Goal: Task Accomplishment & Management: Manage account settings

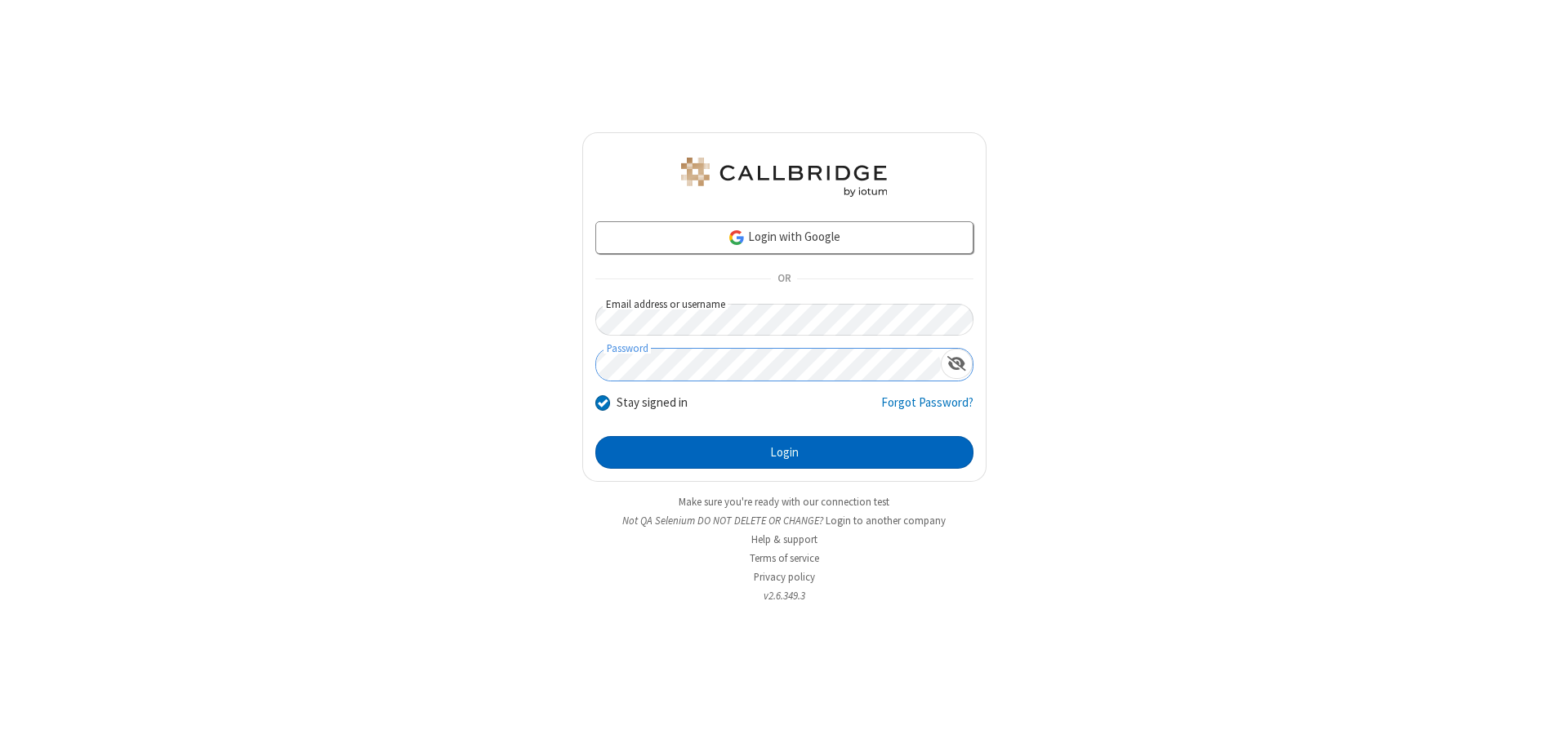
click at [784, 453] on button "Login" at bounding box center [784, 453] width 378 height 33
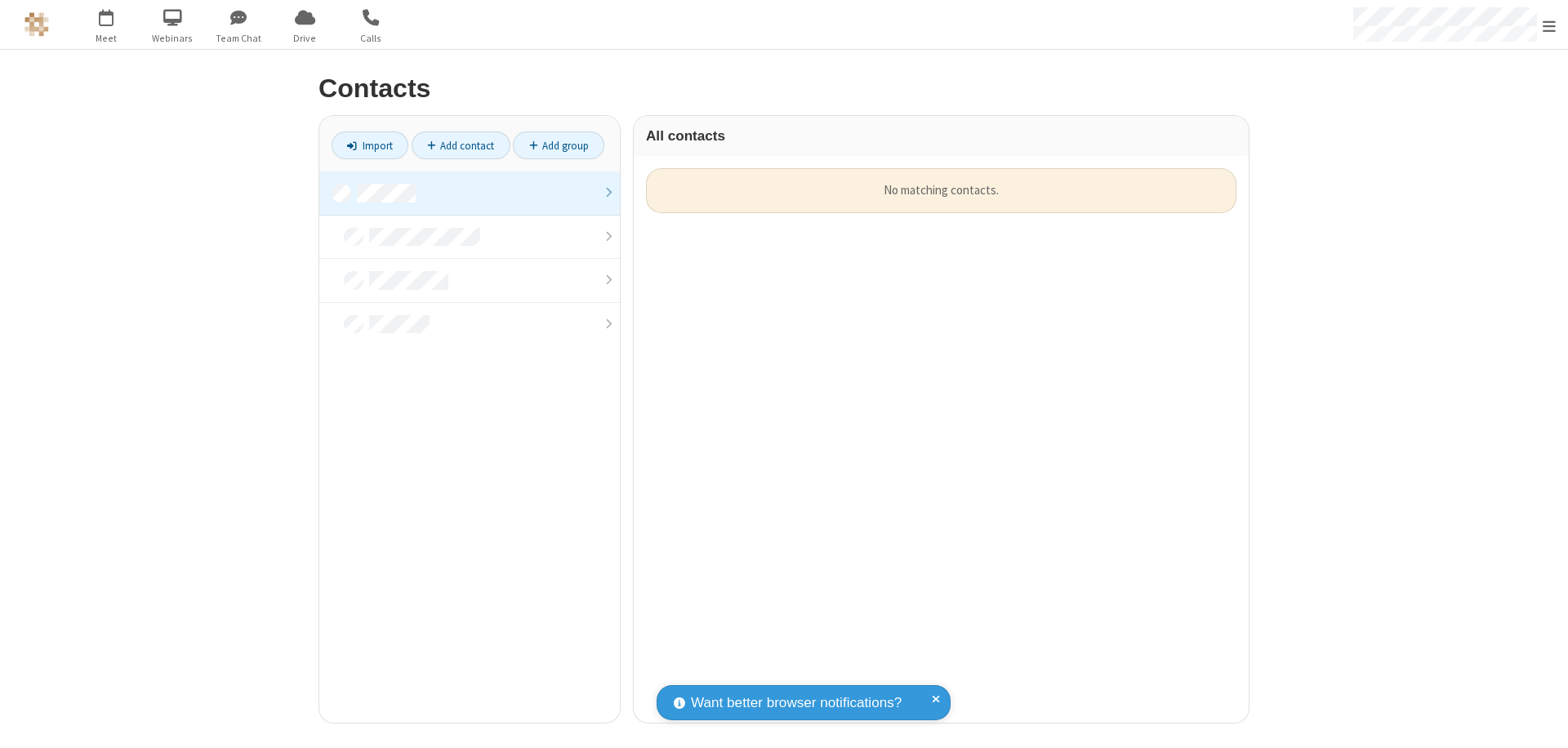
scroll to position [555, 603]
click at [470, 193] on link at bounding box center [469, 193] width 300 height 45
click at [460, 145] on link "Add contact" at bounding box center [461, 145] width 99 height 27
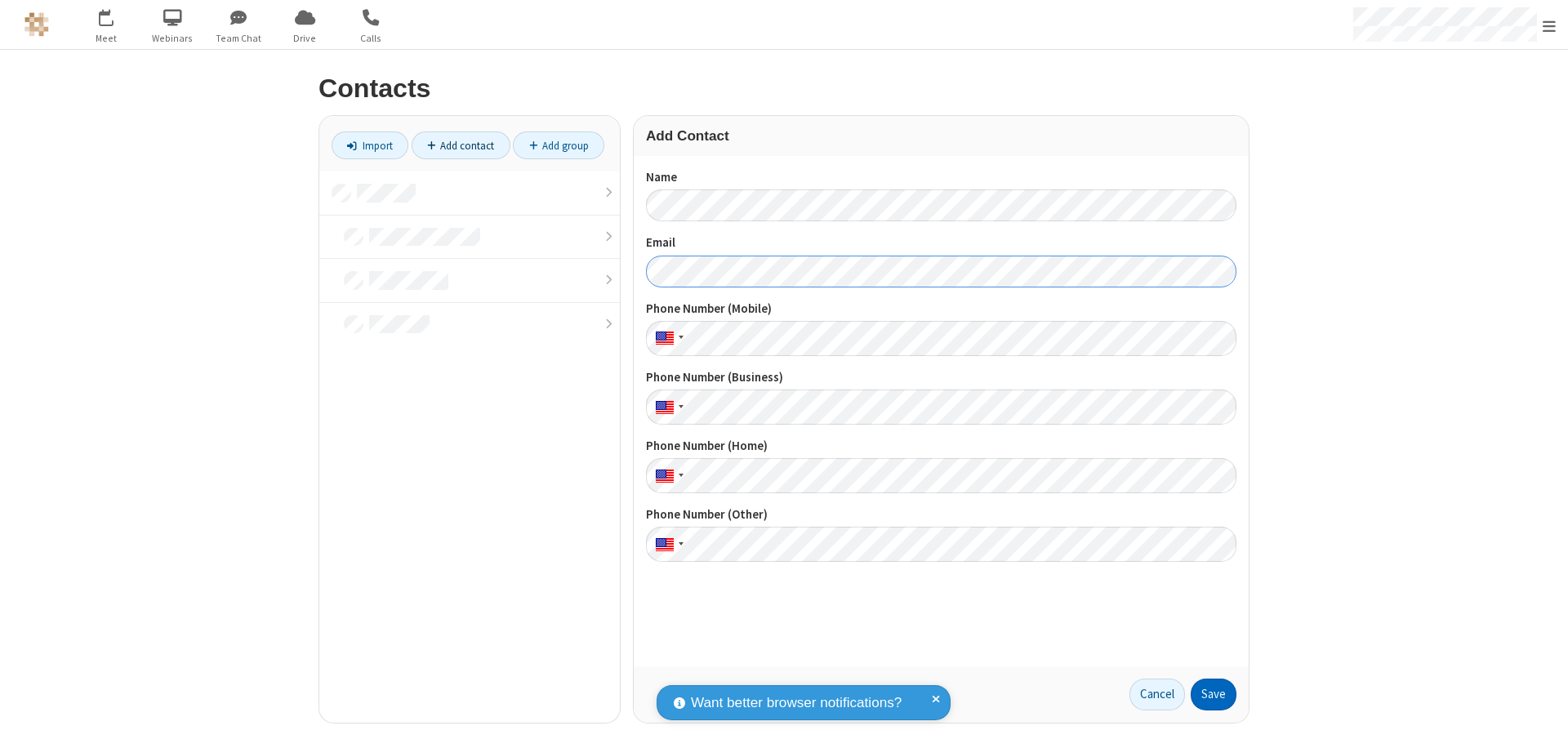
click at [1214, 694] on button "Save" at bounding box center [1213, 695] width 45 height 33
